Goal: Task Accomplishment & Management: Complete application form

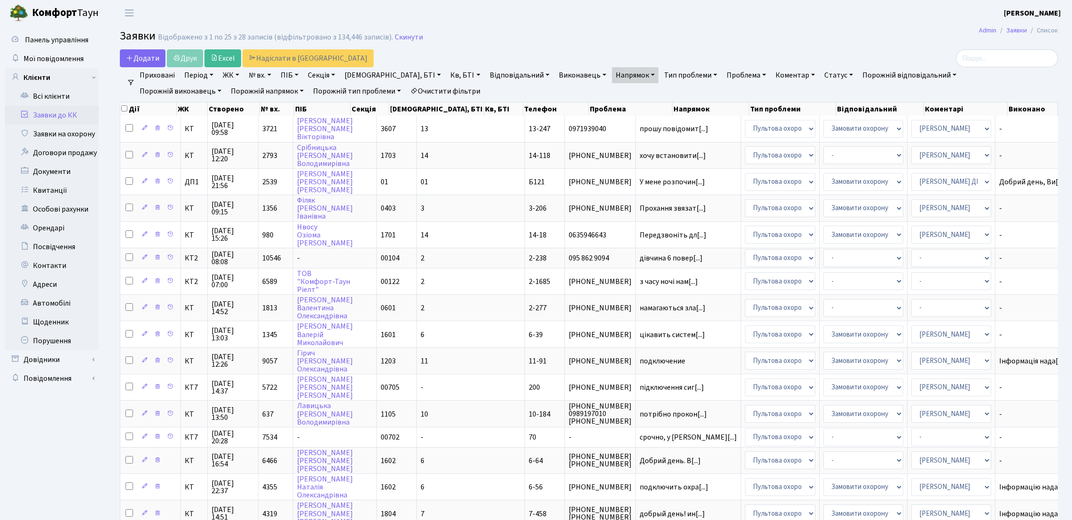
select select "25"
click at [67, 96] on link "Всі клієнти" at bounding box center [52, 96] width 94 height 19
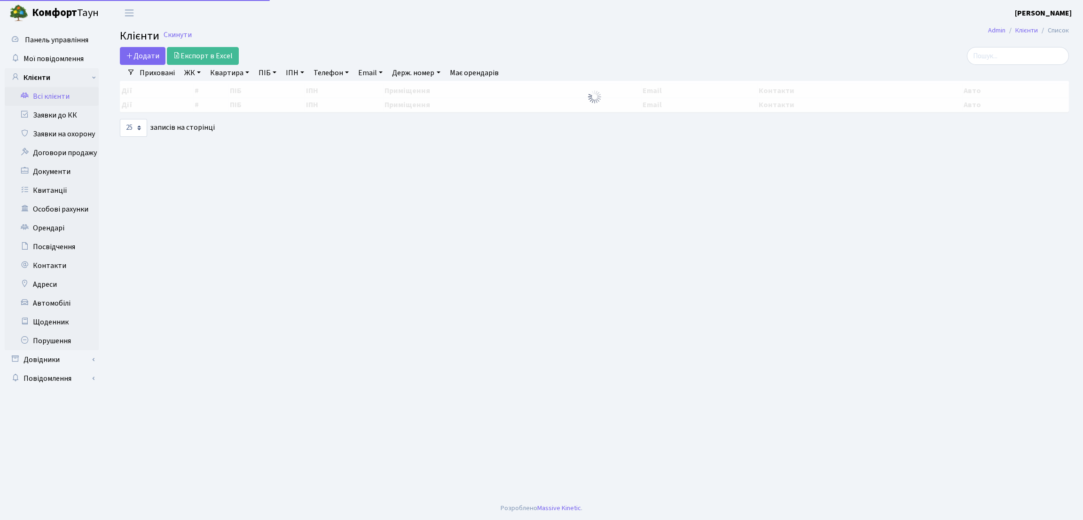
select select "25"
click at [1004, 56] on input "search" at bounding box center [1018, 56] width 102 height 18
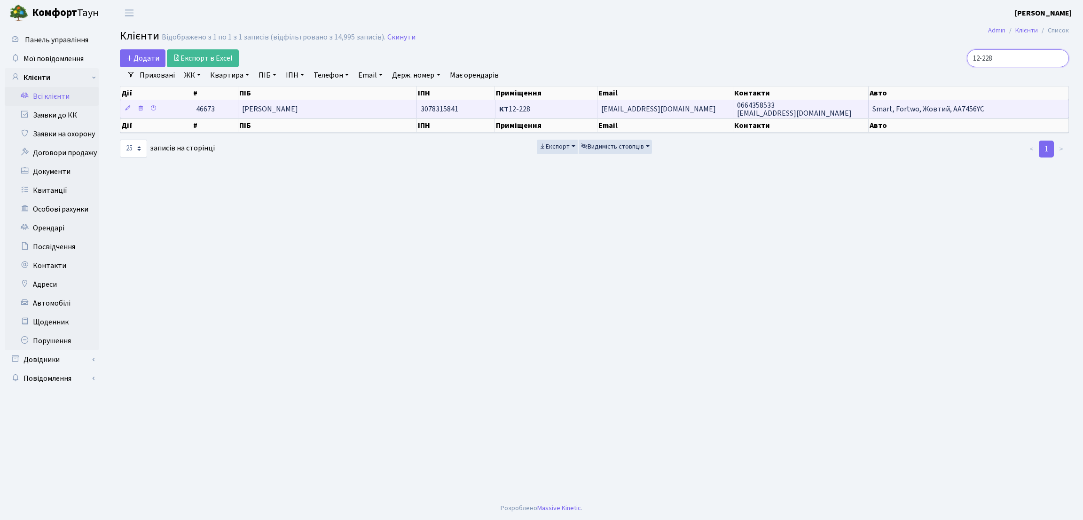
type input "12-228"
click at [351, 108] on td "[PERSON_NAME]" at bounding box center [327, 109] width 179 height 18
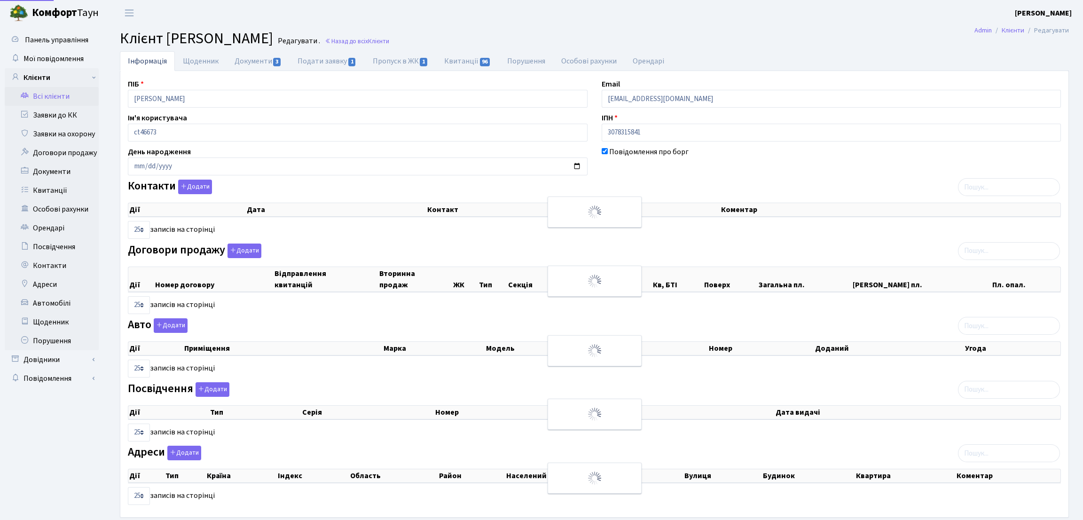
select select "25"
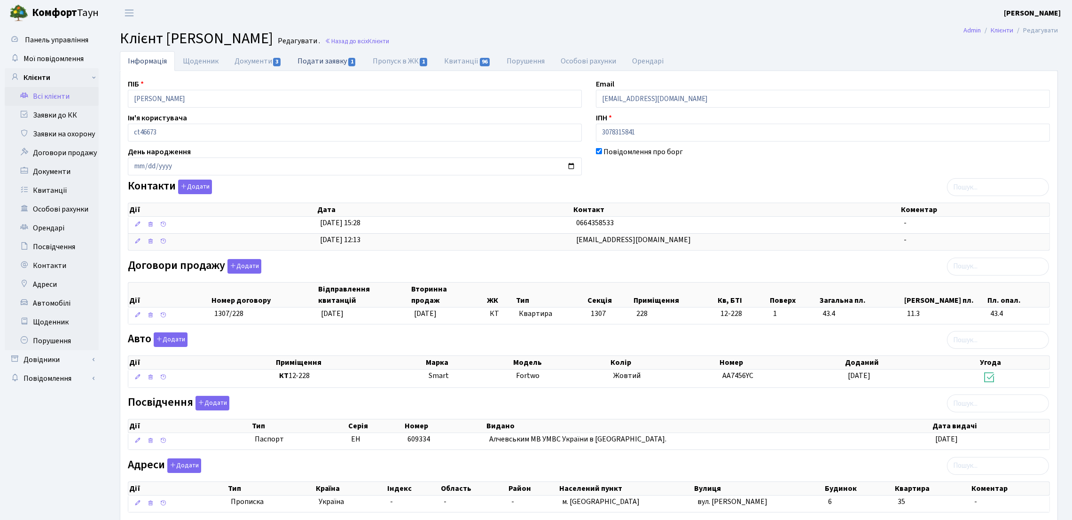
click at [324, 59] on link "Подати заявку 1" at bounding box center [327, 60] width 75 height 19
select select "25"
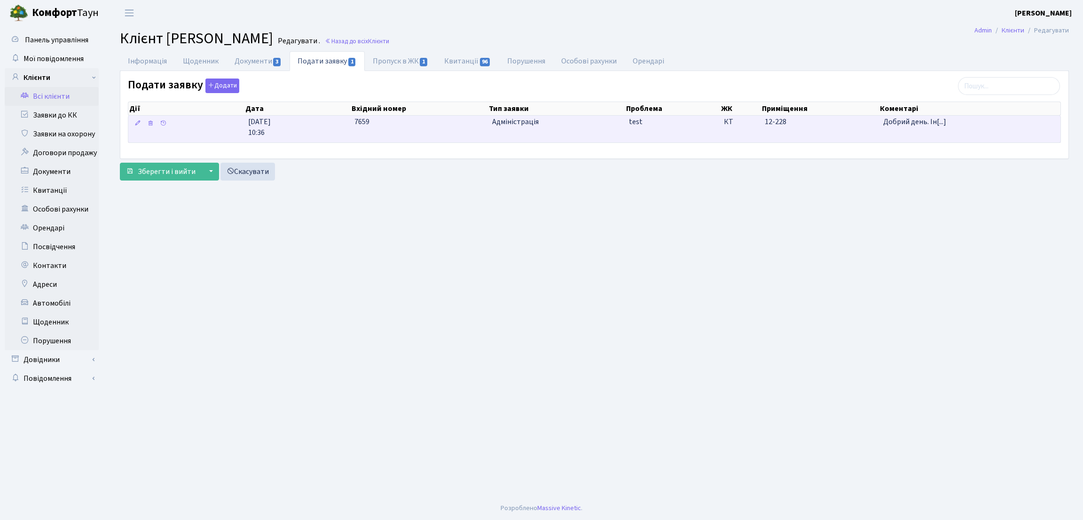
click at [437, 131] on td "7659" at bounding box center [420, 129] width 138 height 27
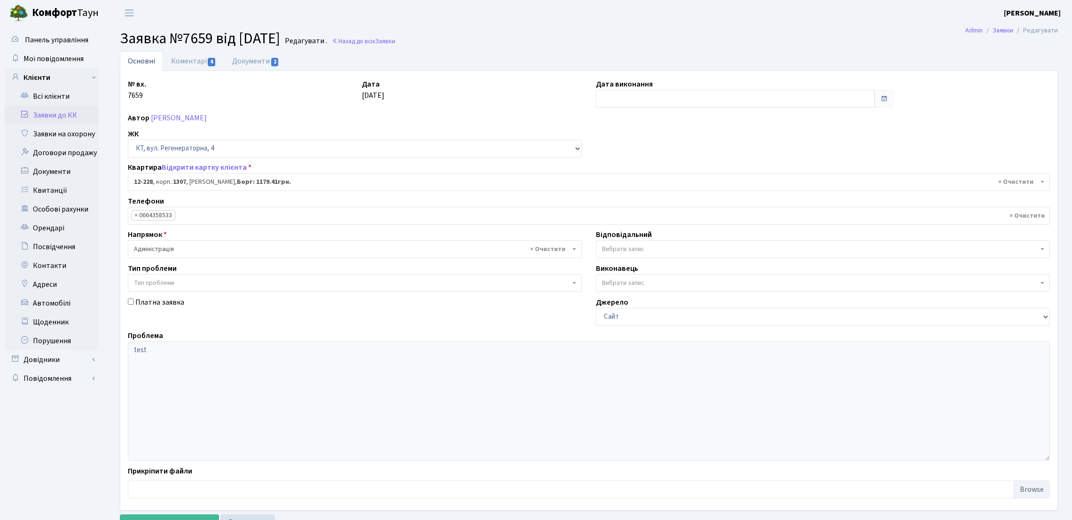
select select "7335"
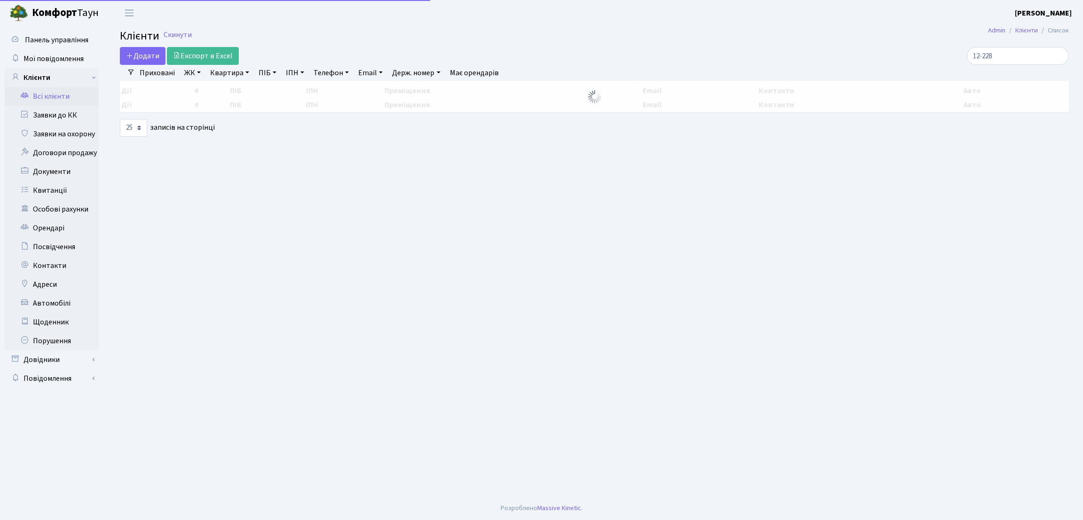
select select "25"
